Goal: Navigation & Orientation: Find specific page/section

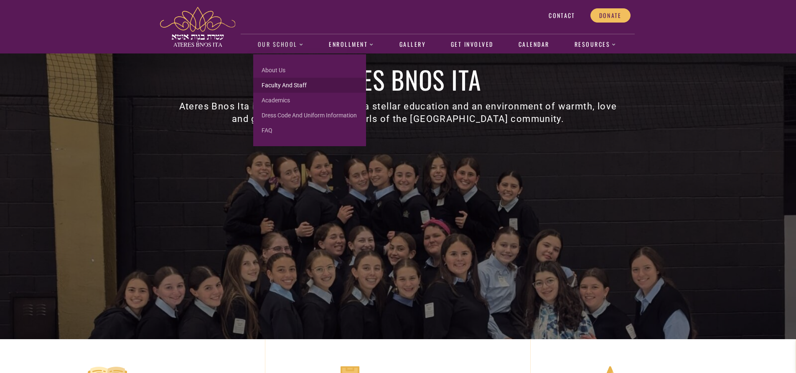
click at [258, 83] on link "Faculty and Staff" at bounding box center [309, 85] width 113 height 15
click at [273, 84] on link "Faculty and Staff" at bounding box center [309, 85] width 113 height 15
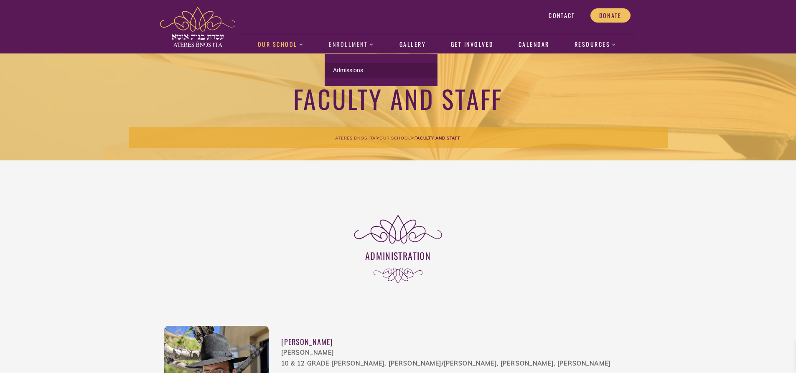
click at [351, 67] on link "Admissions" at bounding box center [381, 70] width 113 height 15
click at [348, 69] on link "Admissions" at bounding box center [381, 70] width 113 height 15
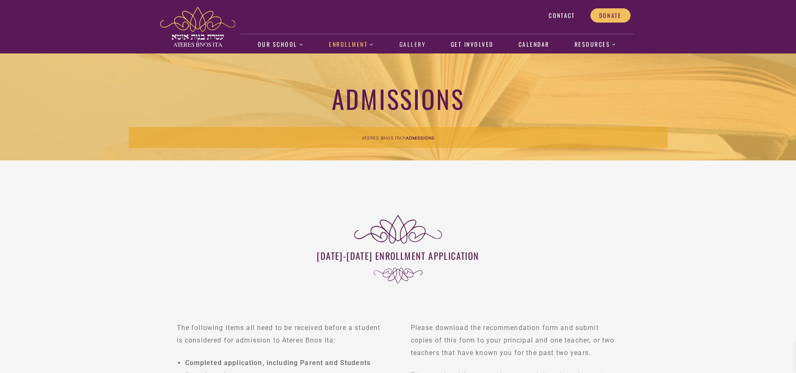
click at [415, 43] on link "Gallery" at bounding box center [412, 44] width 35 height 19
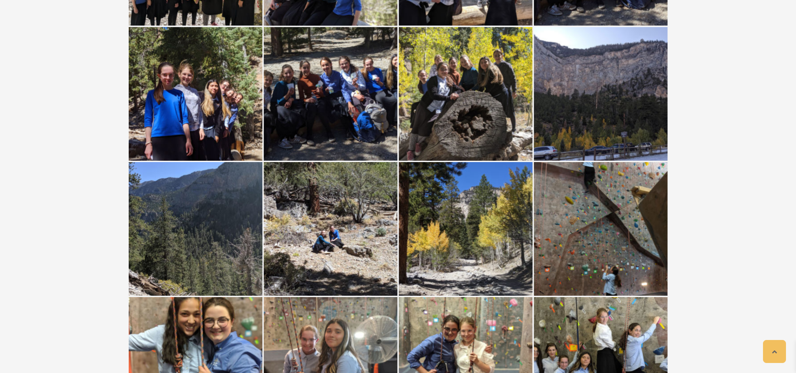
scroll to position [35190, 0]
